Goal: Transaction & Acquisition: Book appointment/travel/reservation

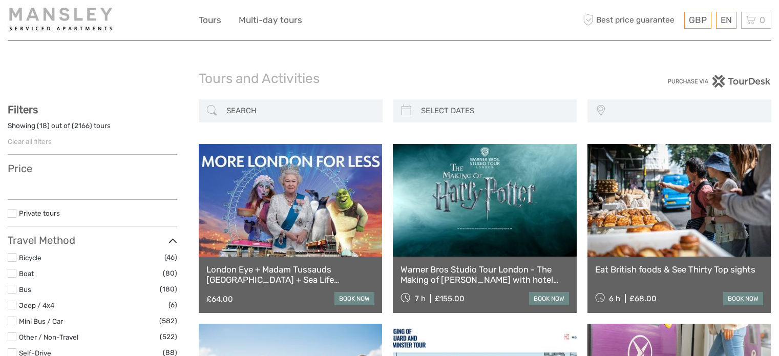
select select
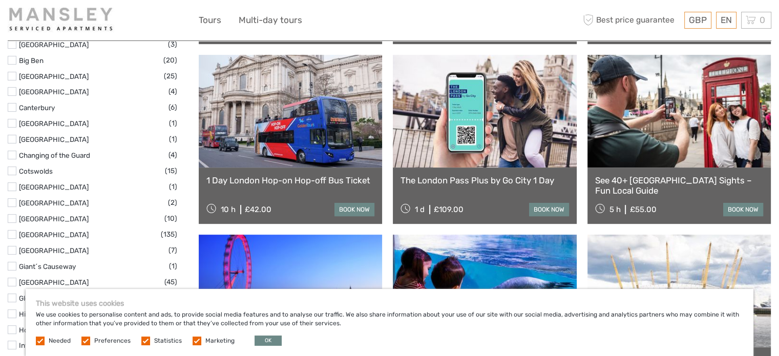
scroll to position [409, 0]
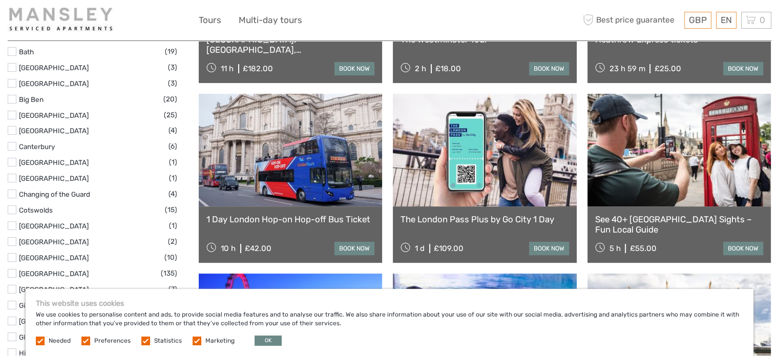
click at [483, 145] on link at bounding box center [484, 150] width 183 height 113
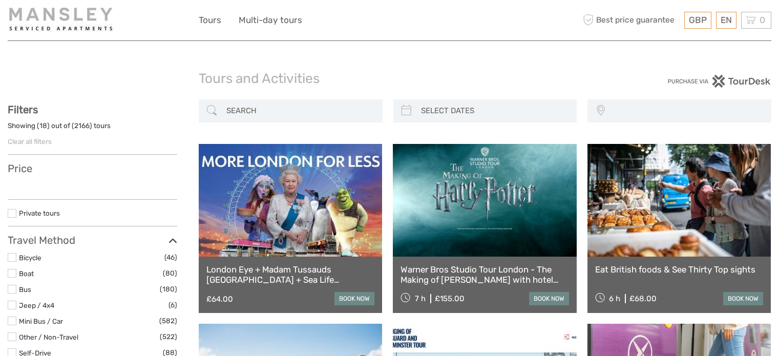
select select
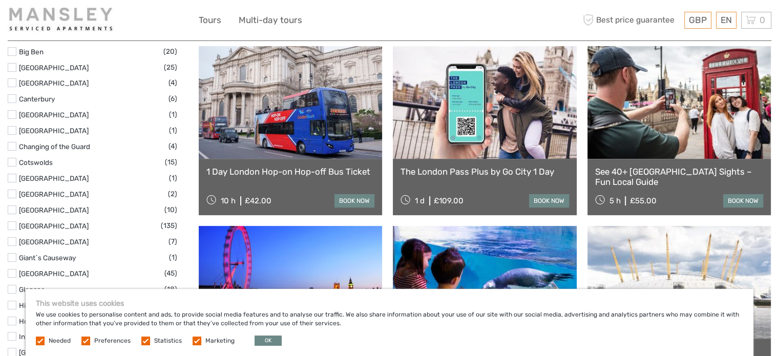
scroll to position [461, 0]
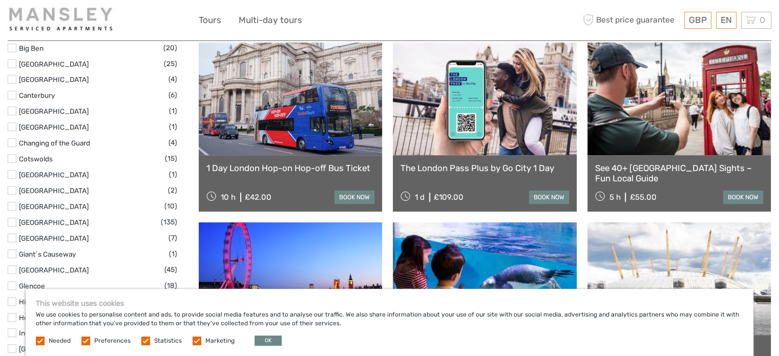
click at [85, 338] on label at bounding box center [85, 340] width 9 height 9
click at [0, 0] on input "checkbox" at bounding box center [0, 0] width 0 height 0
click at [196, 339] on label at bounding box center [196, 340] width 9 height 9
click at [0, 0] on input "checkbox" at bounding box center [0, 0] width 0 height 0
click at [141, 336] on label at bounding box center [145, 340] width 9 height 9
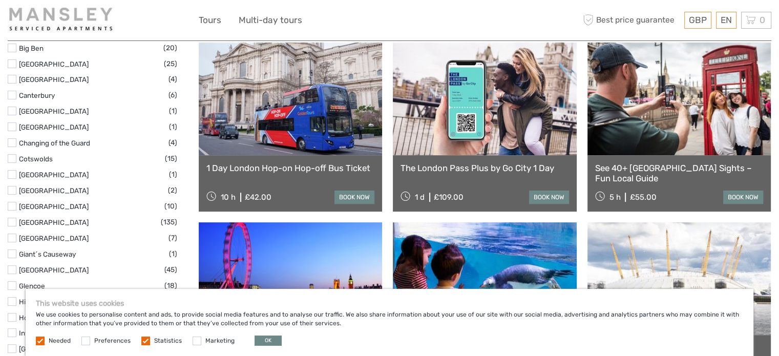
click at [0, 0] on input "checkbox" at bounding box center [0, 0] width 0 height 0
click at [258, 333] on div "This website uses cookies We use cookies to personalise content and ads, to pro…" at bounding box center [389, 322] width 727 height 67
click at [258, 339] on button "OK" at bounding box center [267, 340] width 27 height 10
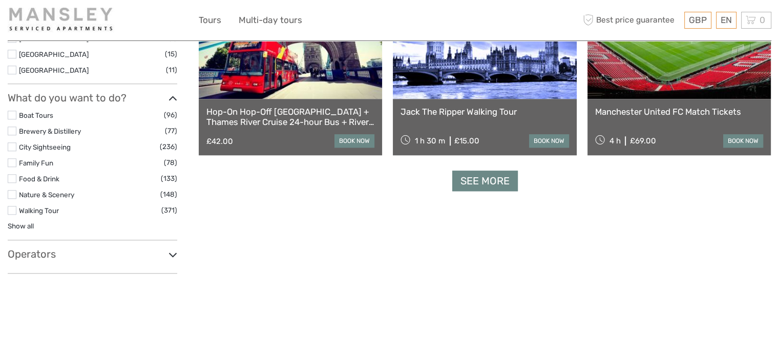
scroll to position [921, 0]
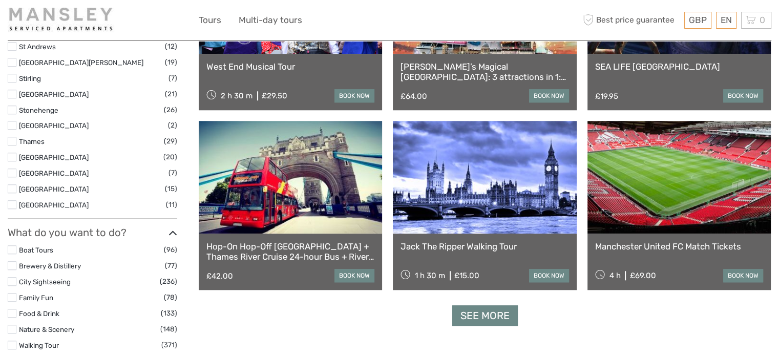
click at [665, 246] on link "Manchester United FC Match Tickets" at bounding box center [679, 246] width 168 height 10
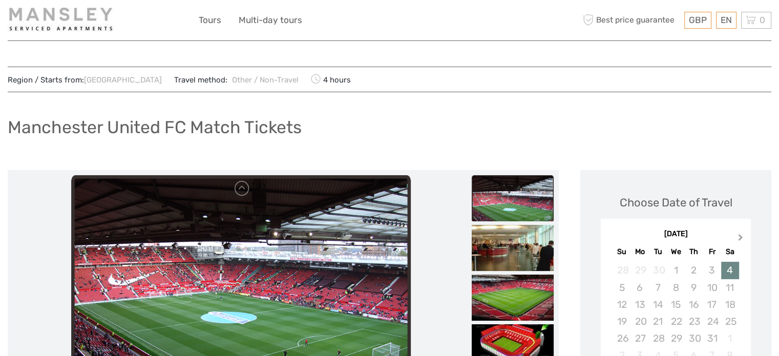
click at [737, 232] on button "Next Month" at bounding box center [741, 239] width 16 height 16
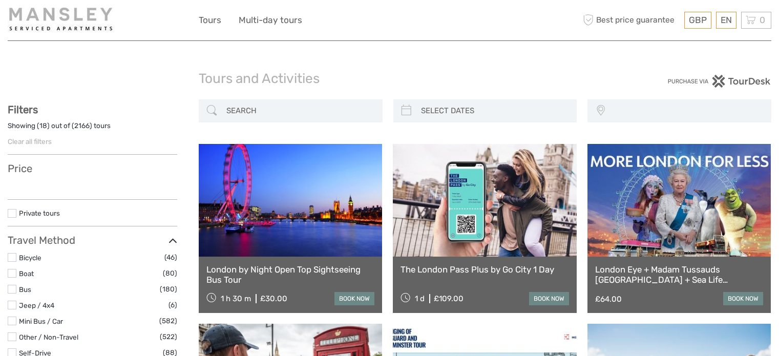
select select
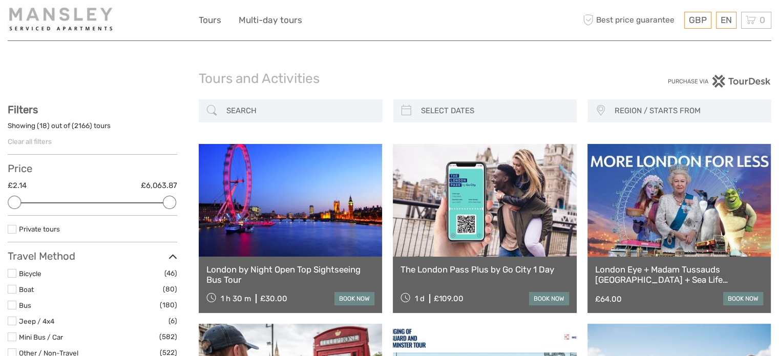
click at [29, 79] on div "Tours and Activities Tours and Activities" at bounding box center [389, 83] width 763 height 33
click at [50, 16] on img at bounding box center [63, 20] width 111 height 25
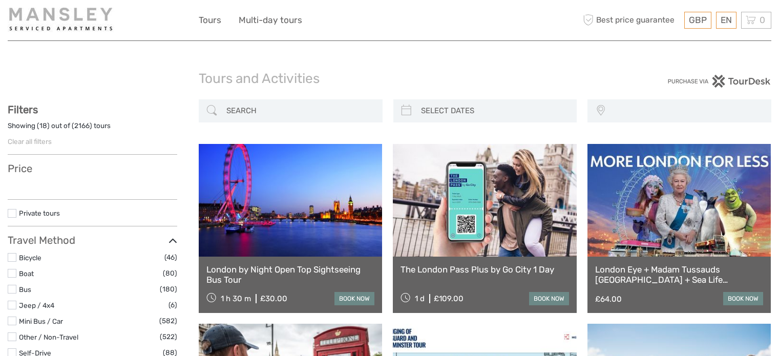
select select
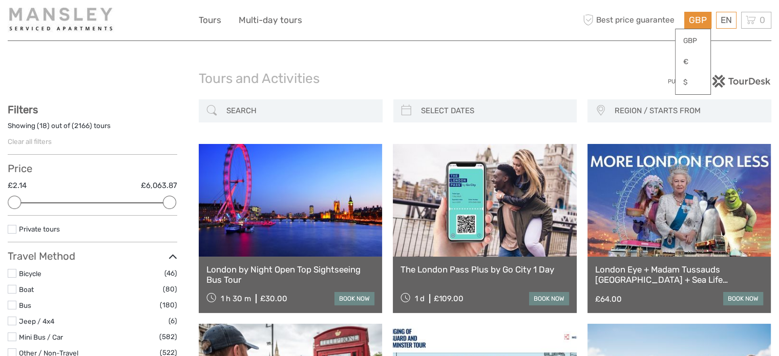
click at [692, 20] on span "GBP" at bounding box center [697, 20] width 18 height 10
click at [681, 85] on link "$" at bounding box center [692, 82] width 35 height 18
click at [617, 20] on span "Best price guarantee" at bounding box center [637, 20] width 114 height 17
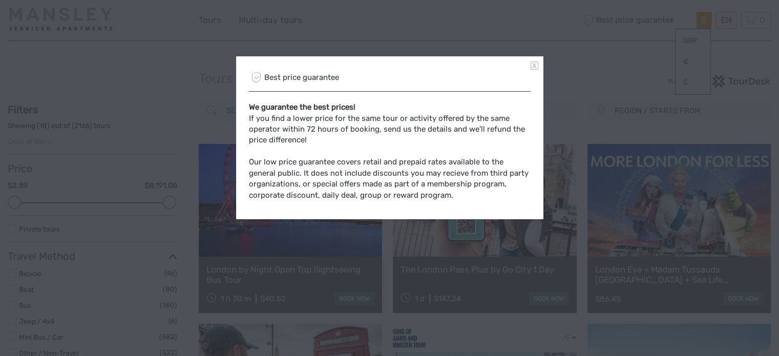
click at [536, 62] on link at bounding box center [534, 65] width 8 height 8
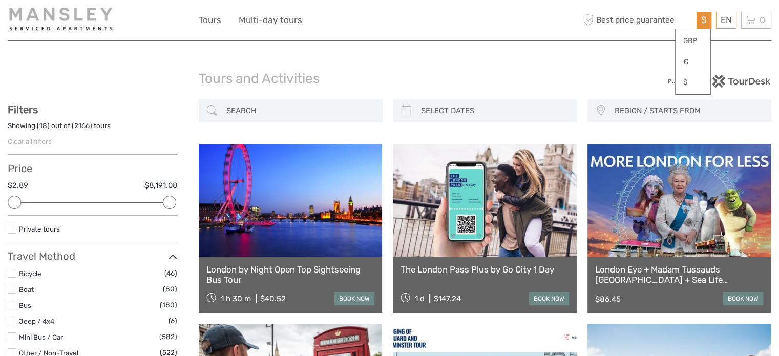
click at [47, 24] on img at bounding box center [63, 20] width 111 height 25
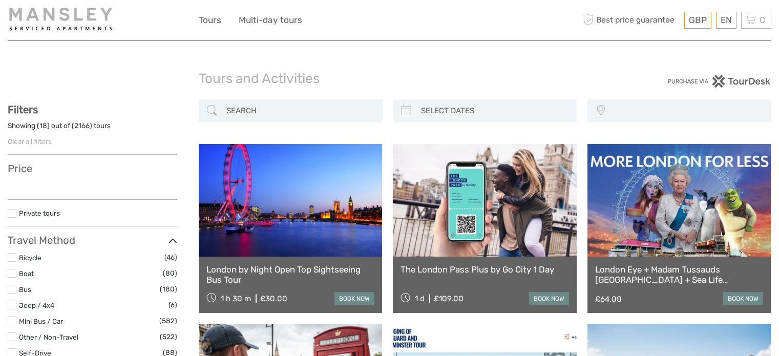
select select
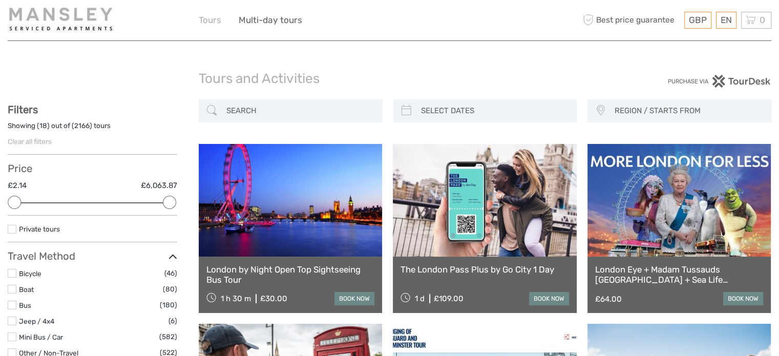
click at [213, 19] on link "Tours" at bounding box center [210, 20] width 23 height 15
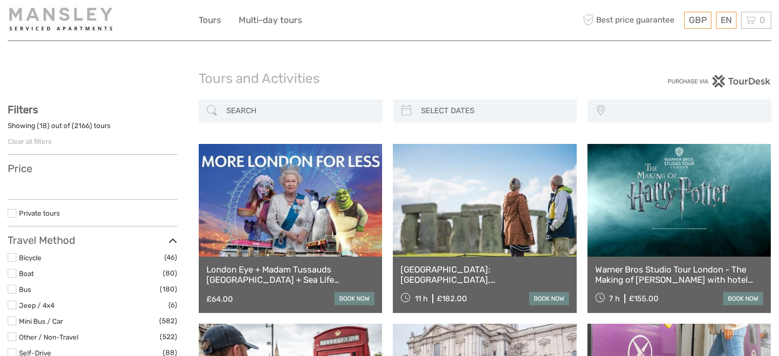
select select
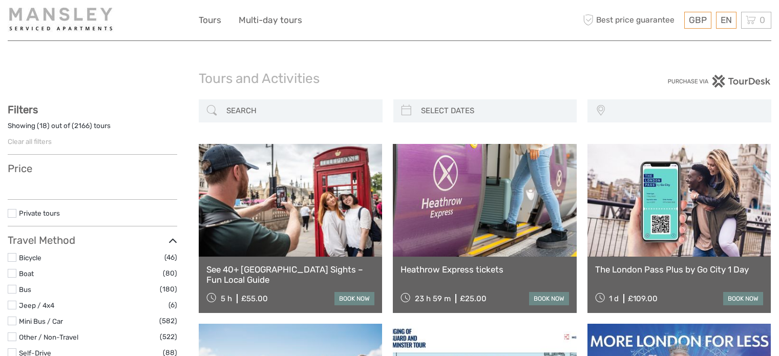
select select
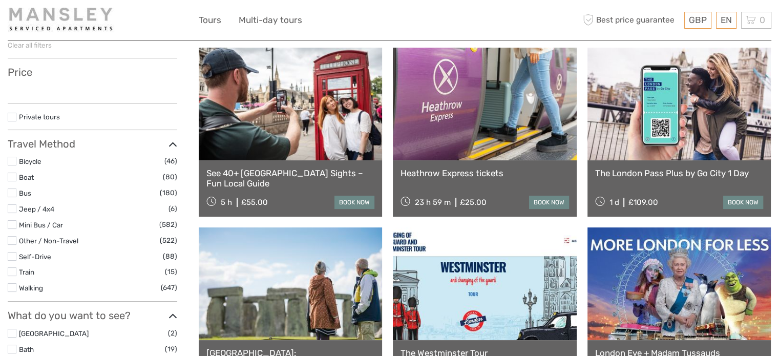
scroll to position [102, 0]
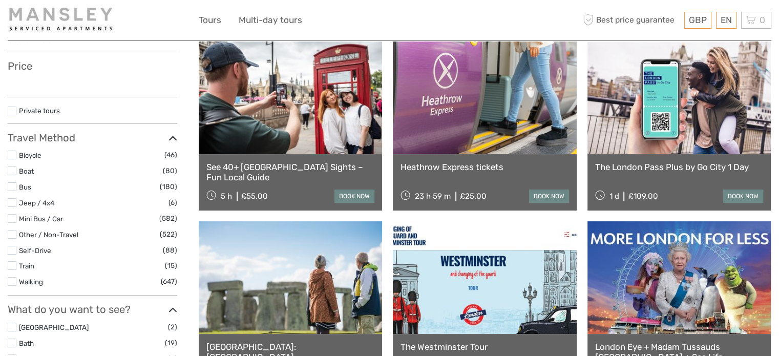
select select
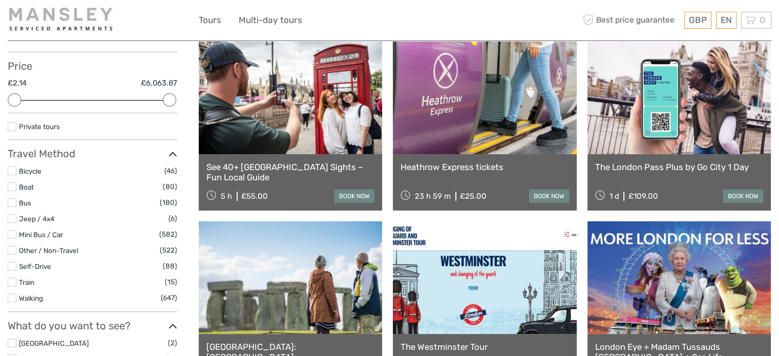
scroll to position [0, 0]
click at [10, 298] on label at bounding box center [12, 297] width 9 height 9
click at [0, 0] on input "checkbox" at bounding box center [0, 0] width 0 height 0
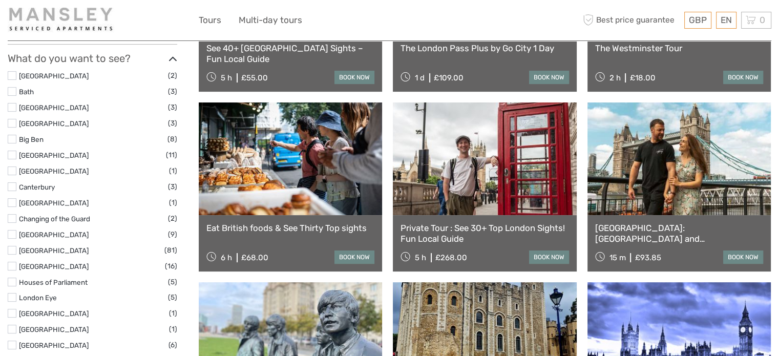
scroll to position [263, 0]
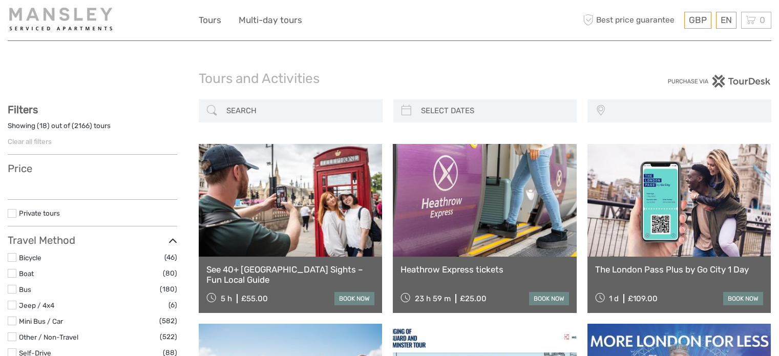
select select
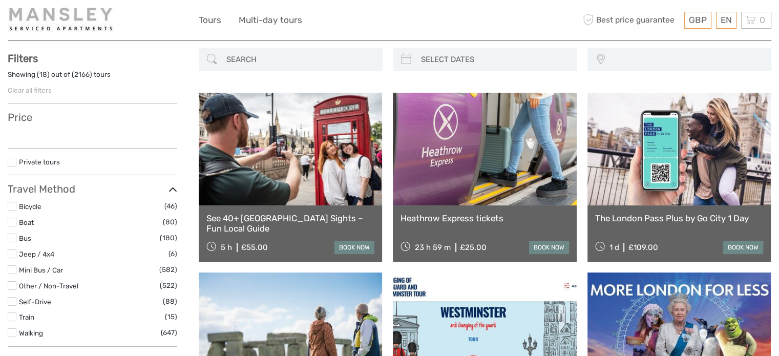
select select
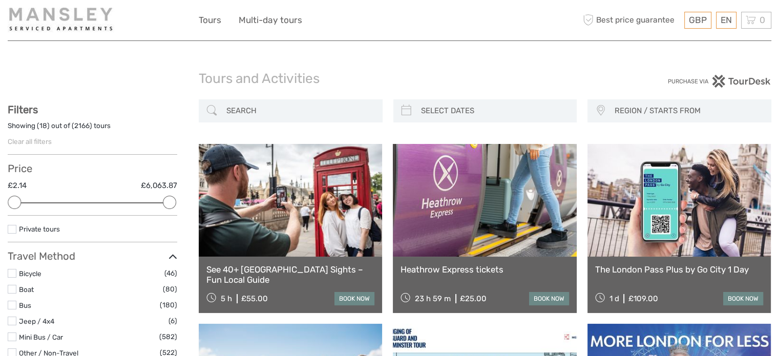
click at [440, 200] on link at bounding box center [484, 200] width 183 height 113
